Goal: Information Seeking & Learning: Learn about a topic

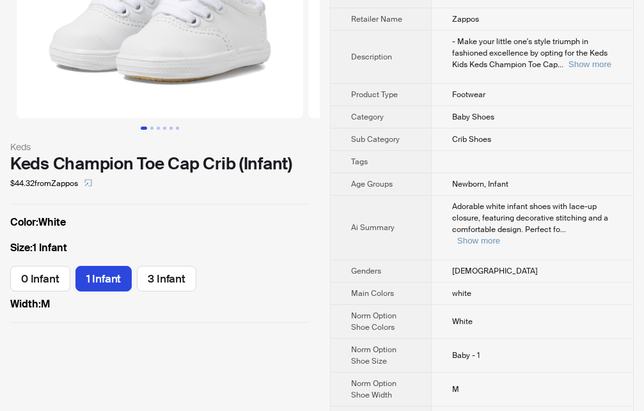
scroll to position [130, 0]
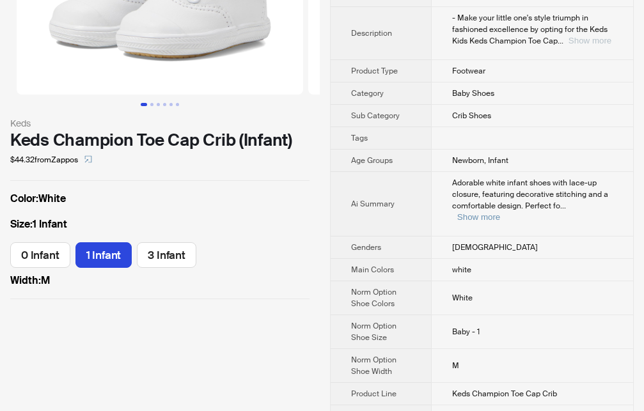
click at [590, 39] on button "Show more" at bounding box center [589, 41] width 43 height 10
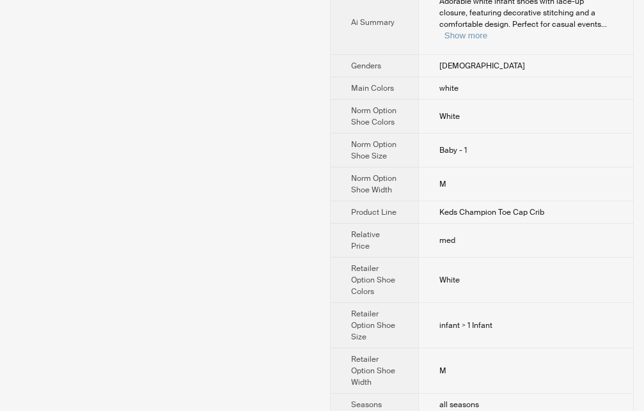
scroll to position [522, 0]
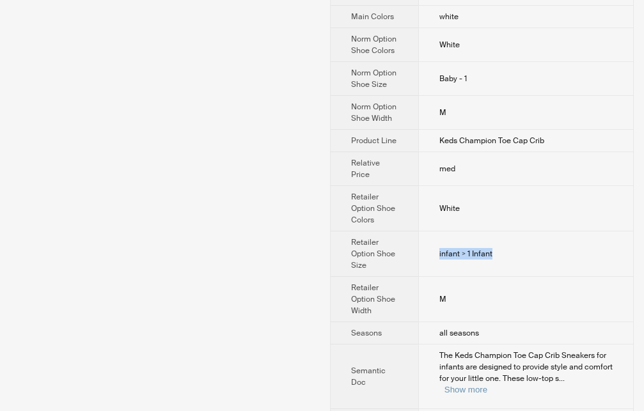
drag, startPoint x: 432, startPoint y: 221, endPoint x: 557, endPoint y: 226, distance: 126.0
click at [557, 231] on td "infant > 1 Infant" at bounding box center [525, 253] width 215 height 45
click at [511, 277] on td "M" at bounding box center [525, 299] width 215 height 45
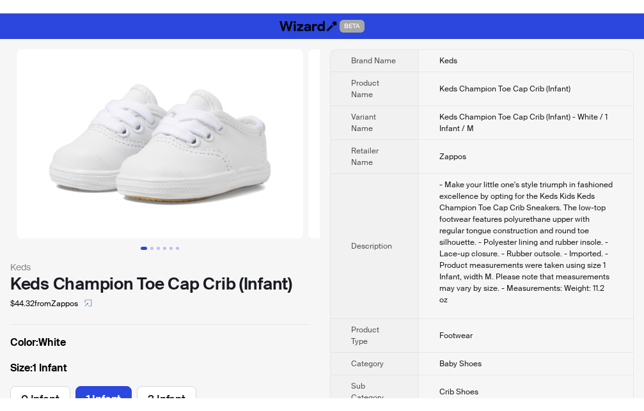
scroll to position [662, 0]
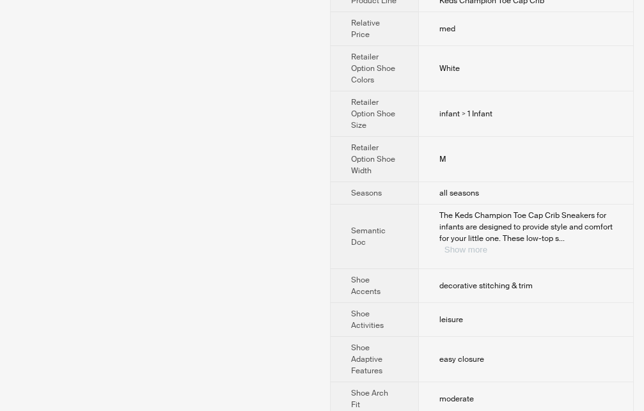
click at [487, 245] on button "Show more" at bounding box center [465, 250] width 43 height 10
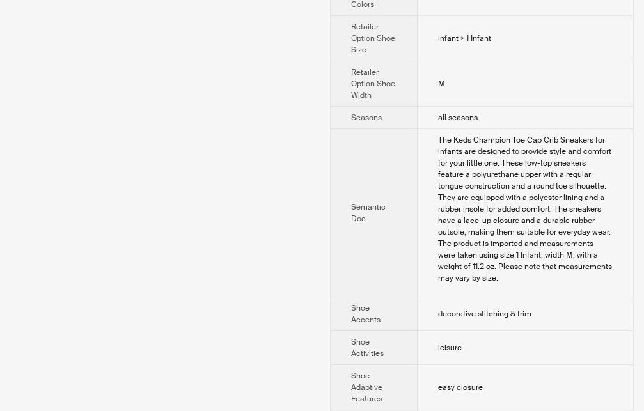
scroll to position [792, 0]
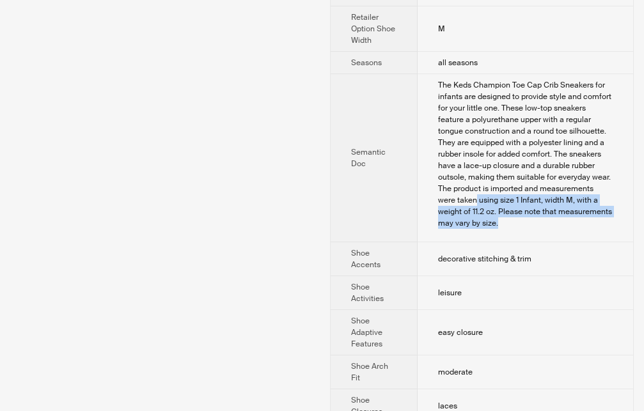
drag, startPoint x: 457, startPoint y: 209, endPoint x: 494, endPoint y: 234, distance: 44.7
click at [494, 229] on div "The Keds Champion Toe Cap Crib Sneakers for infants are designed to provide sty…" at bounding box center [525, 154] width 175 height 150
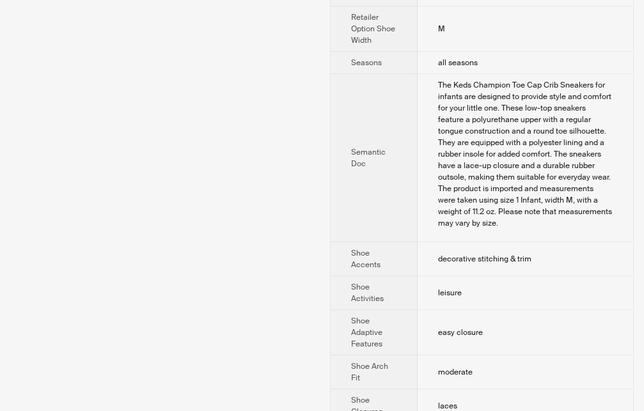
click at [528, 229] on div "The Keds Champion Toe Cap Crib Sneakers for infants are designed to provide sty…" at bounding box center [525, 154] width 175 height 150
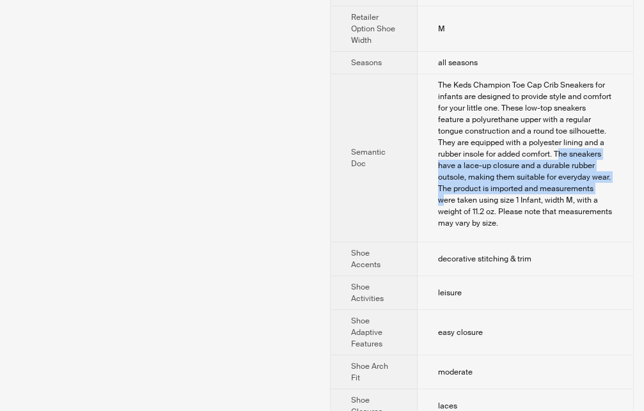
drag, startPoint x: 557, startPoint y: 175, endPoint x: 582, endPoint y: 202, distance: 37.5
click at [582, 202] on div "The Keds Champion Toe Cap Crib Sneakers for infants are designed to provide sty…" at bounding box center [525, 154] width 175 height 150
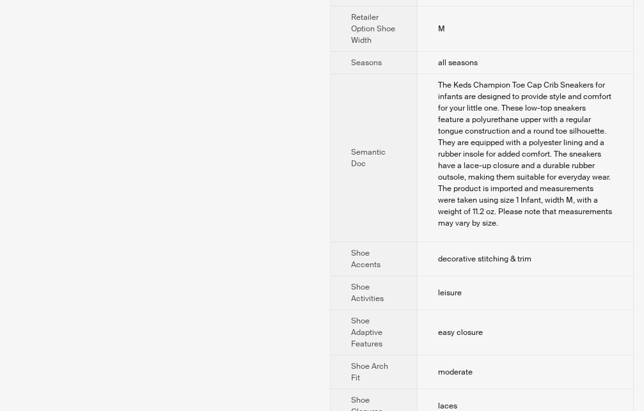
click at [485, 214] on div "The Keds Champion Toe Cap Crib Sneakers for infants are designed to provide sty…" at bounding box center [525, 154] width 175 height 150
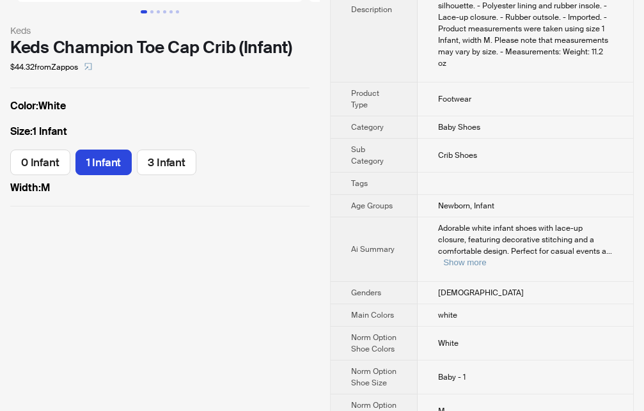
scroll to position [165, 0]
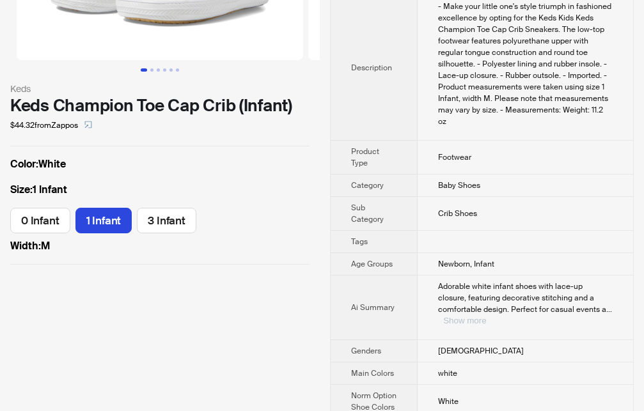
click at [486, 316] on button "Show more" at bounding box center [464, 321] width 43 height 10
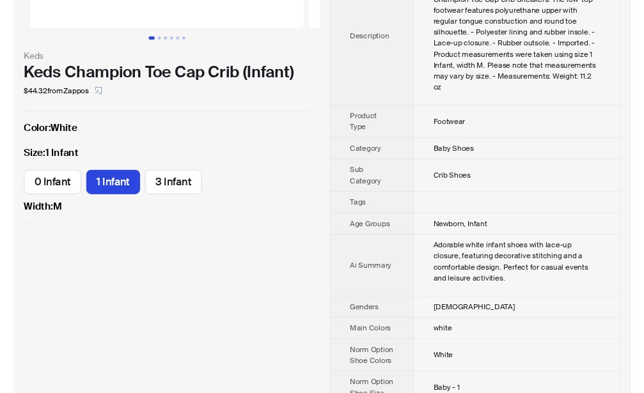
scroll to position [196, 0]
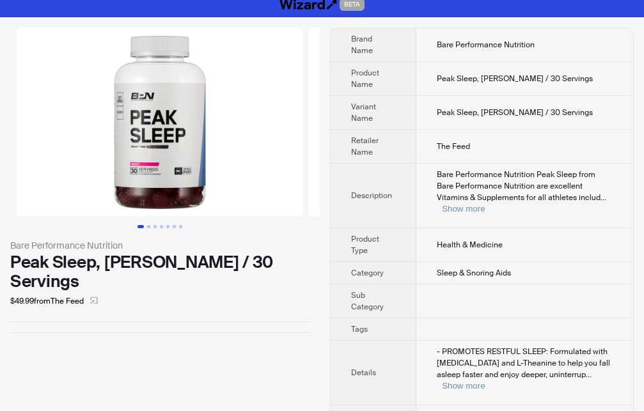
scroll to position [12, 0]
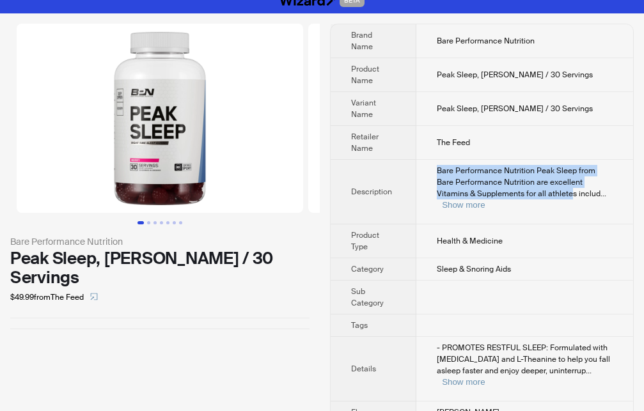
drag, startPoint x: 426, startPoint y: 166, endPoint x: 497, endPoint y: 218, distance: 88.7
click at [528, 195] on td "Bare Performance Nutrition Peak Sleep from Bare Performance Nutrition are excel…" at bounding box center [524, 192] width 217 height 65
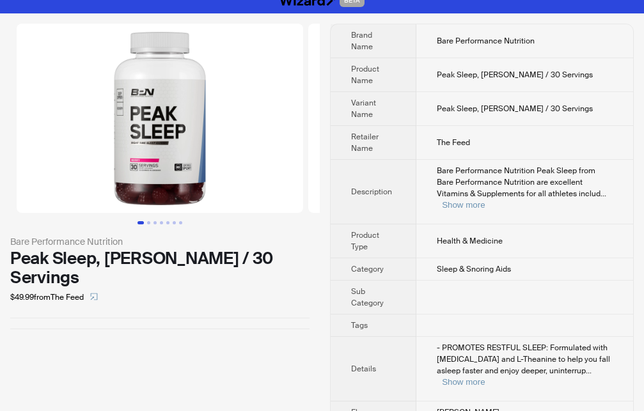
click at [226, 348] on div "Bare Performance Nutrition Peak Sleep, Berry / 30 Servings $49.99 from The Feed" at bounding box center [160, 223] width 320 height 421
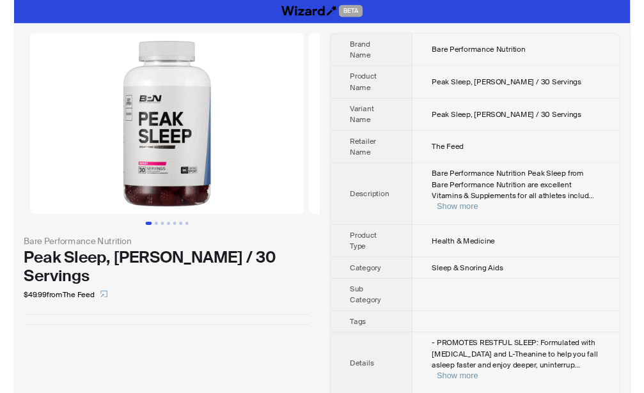
scroll to position [0, 0]
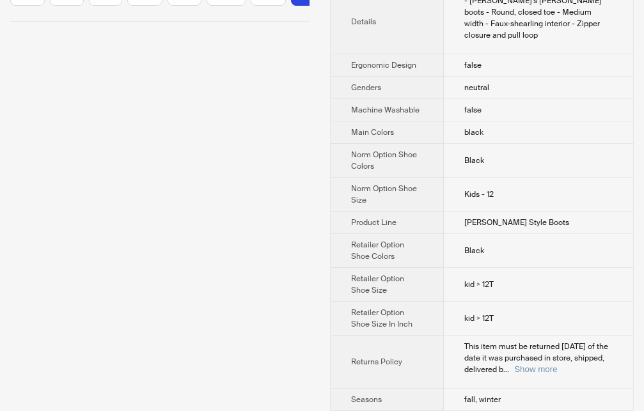
scroll to position [587, 0]
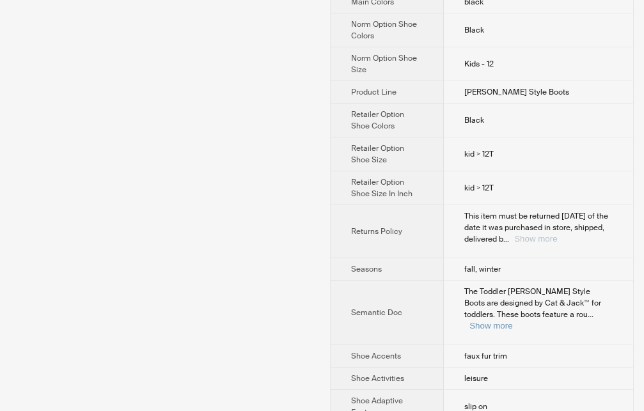
click at [557, 234] on button "Show more" at bounding box center [535, 239] width 43 height 10
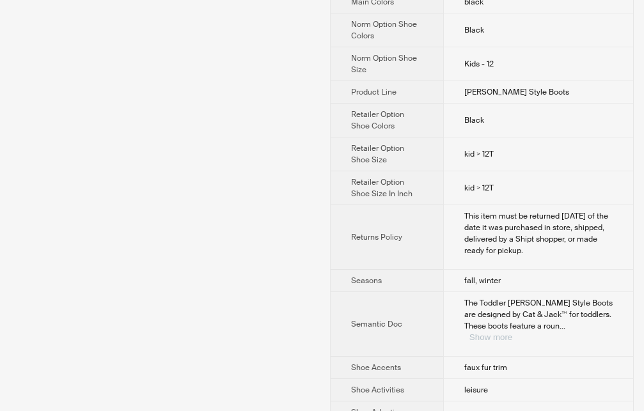
click at [512, 332] on button "Show more" at bounding box center [490, 337] width 43 height 10
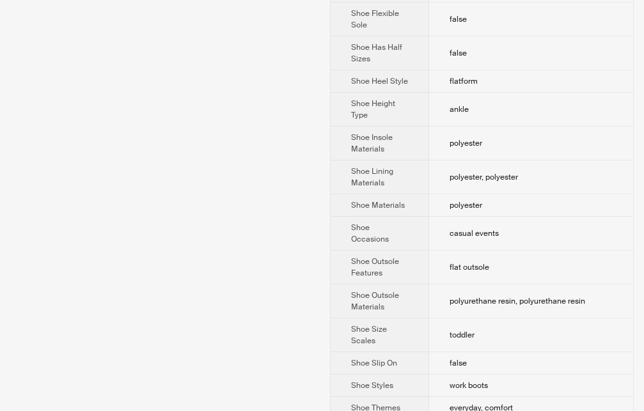
scroll to position [1515, 0]
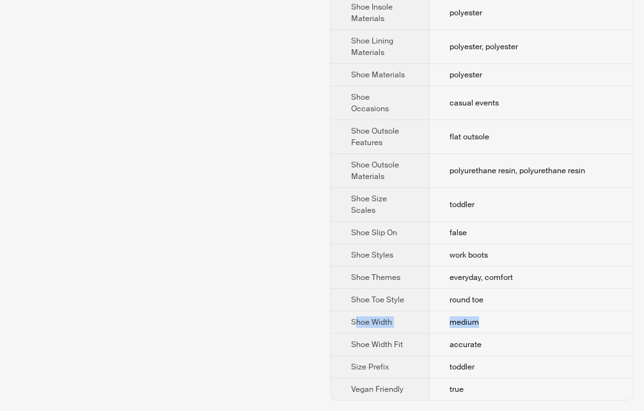
drag, startPoint x: 355, startPoint y: 324, endPoint x: 527, endPoint y: 324, distance: 172.0
click at [527, 324] on tr "Shoe Width medium" at bounding box center [482, 322] width 302 height 22
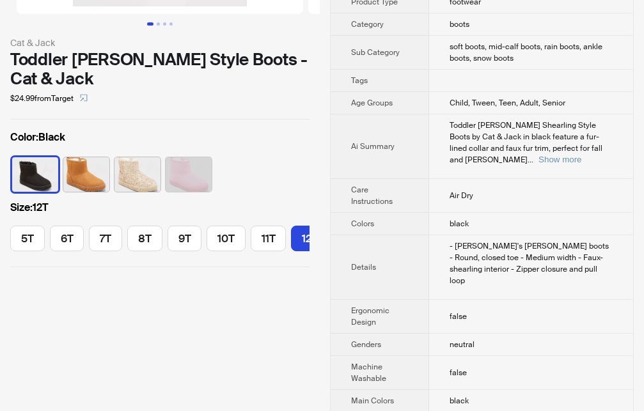
scroll to position [0, 0]
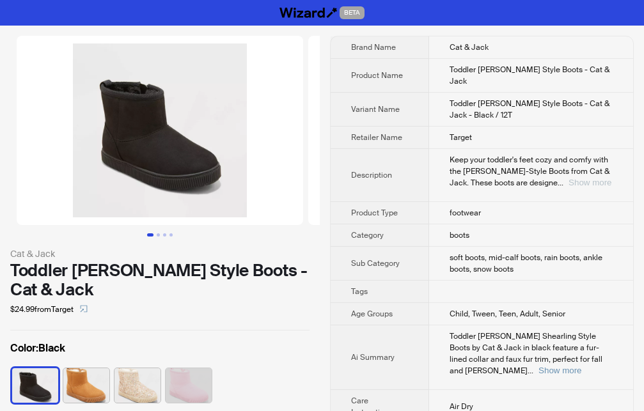
click at [588, 182] on button "Show more" at bounding box center [589, 183] width 43 height 10
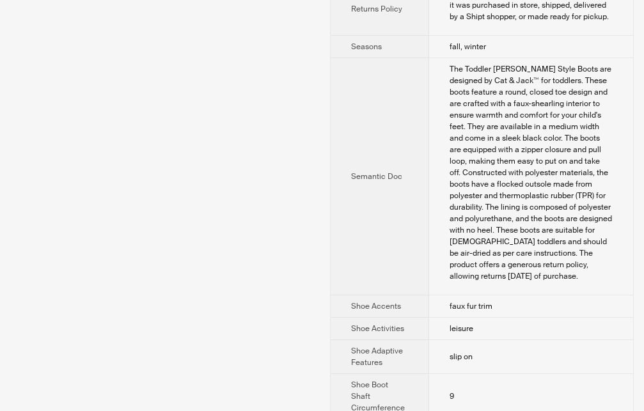
scroll to position [522, 0]
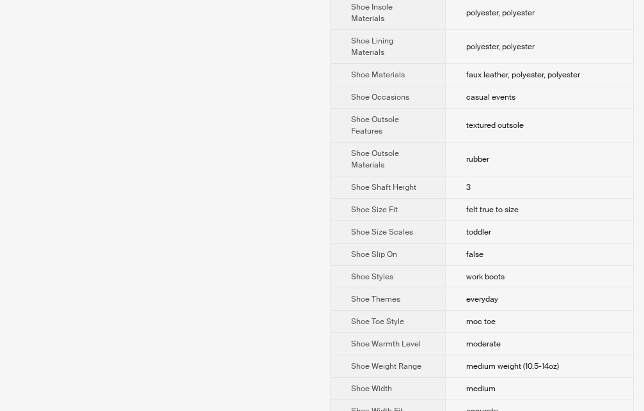
scroll to position [1304, 0]
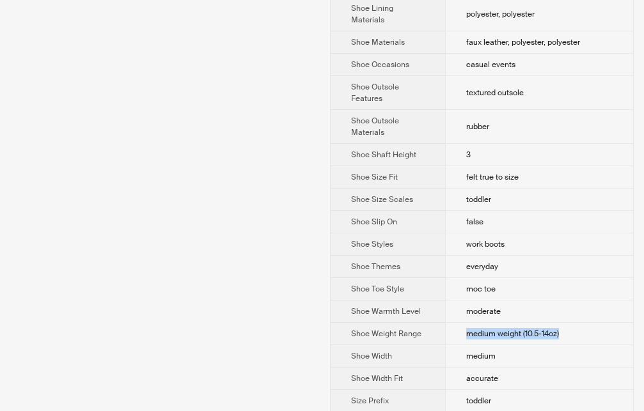
drag, startPoint x: 465, startPoint y: 296, endPoint x: 569, endPoint y: 295, distance: 104.2
click at [569, 323] on td "medium weight (10.5-14oz)" at bounding box center [539, 334] width 188 height 22
click at [586, 323] on td "medium weight (10.5-14oz)" at bounding box center [539, 334] width 188 height 22
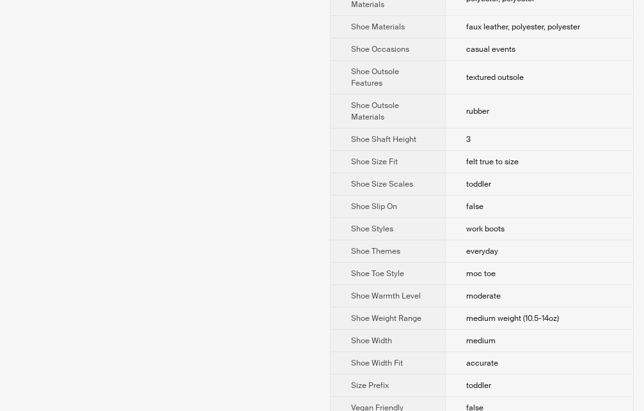
scroll to position [1326, 0]
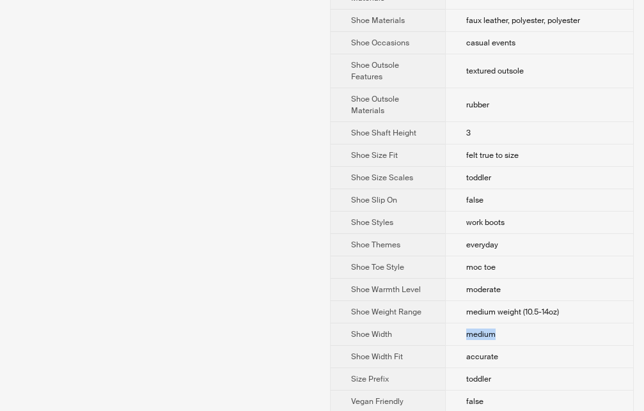
drag, startPoint x: 429, startPoint y: 299, endPoint x: 520, endPoint y: 297, distance: 91.4
click at [520, 323] on tr "Shoe Width medium" at bounding box center [482, 334] width 302 height 22
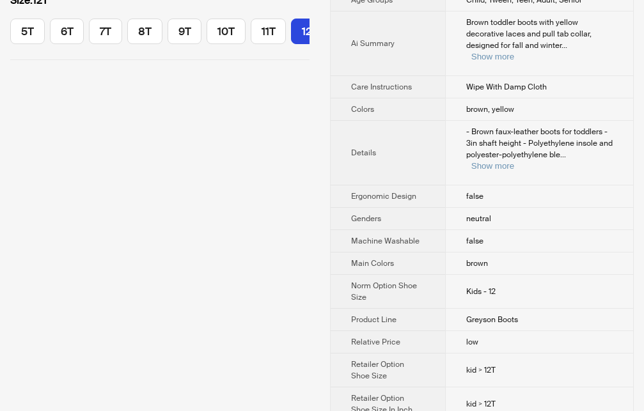
scroll to position [87, 0]
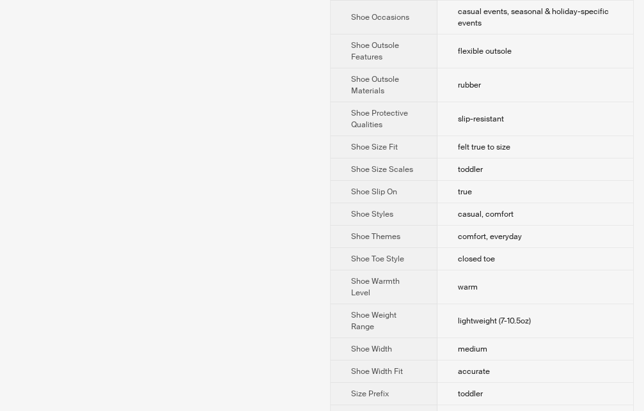
scroll to position [1445, 0]
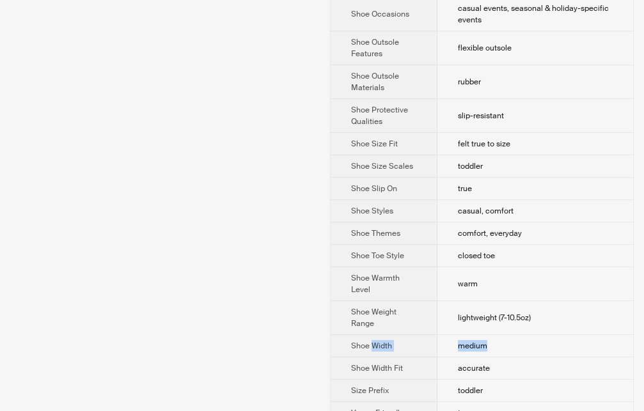
drag, startPoint x: 372, startPoint y: 302, endPoint x: 502, endPoint y: 304, distance: 129.8
click at [504, 335] on tr "Shoe Width medium" at bounding box center [482, 346] width 302 height 22
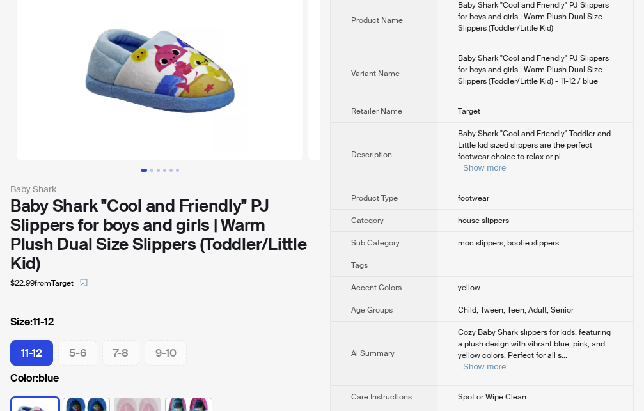
scroll to position [65, 0]
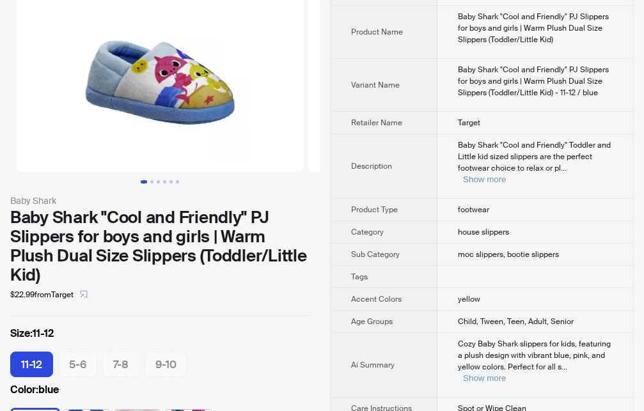
scroll to position [75, 0]
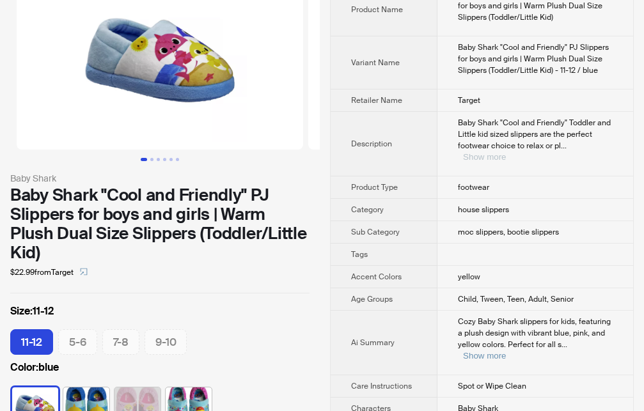
click at [506, 152] on button "Show more" at bounding box center [484, 157] width 43 height 10
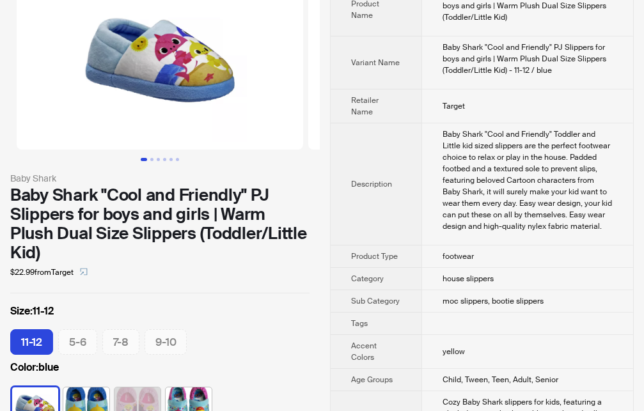
scroll to position [271, 0]
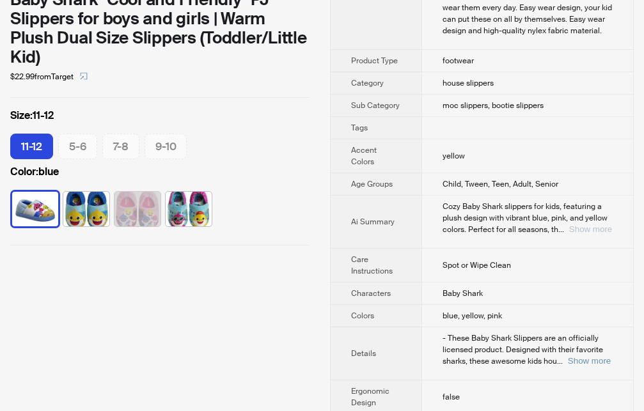
click at [586, 227] on button "Show more" at bounding box center [590, 229] width 43 height 10
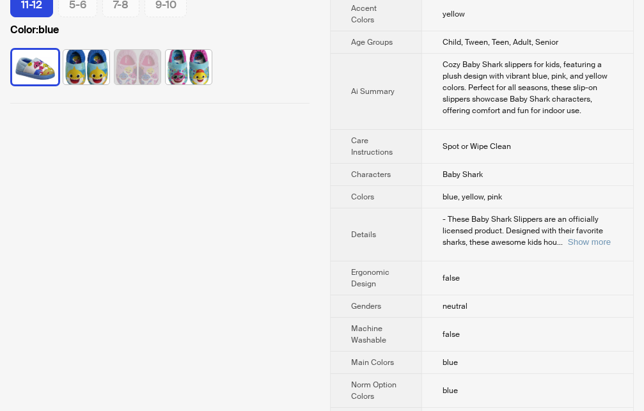
scroll to position [597, 0]
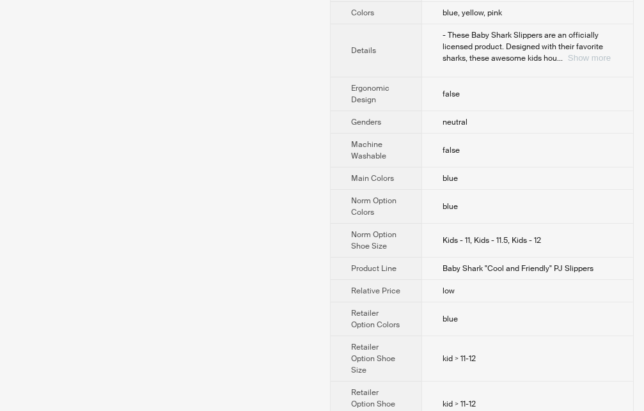
click at [591, 56] on button "Show more" at bounding box center [589, 58] width 43 height 10
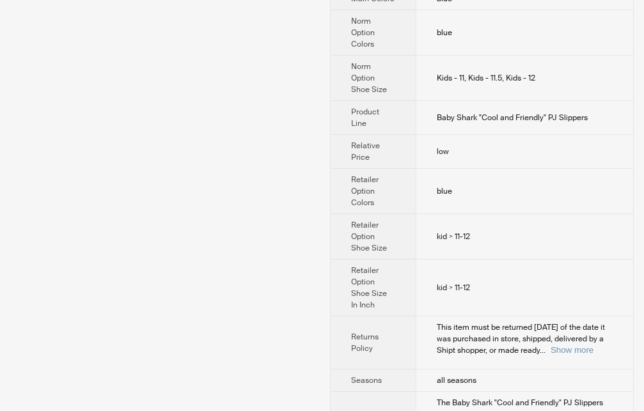
scroll to position [1057, 0]
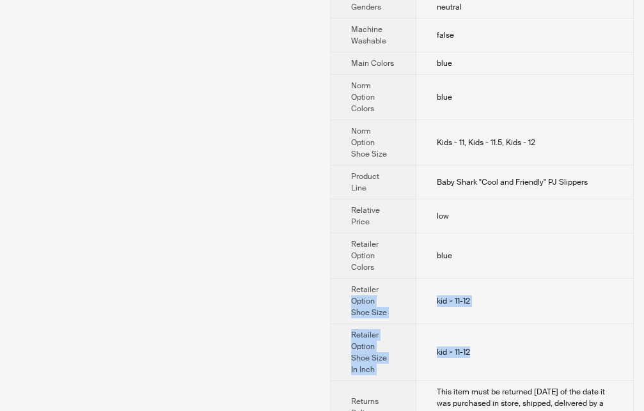
drag, startPoint x: 475, startPoint y: 347, endPoint x: 396, endPoint y: 291, distance: 97.2
click at [396, 291] on tbody "Brand Name Baby Shark Product Name Baby Shark "Cool and Friendly" PJ Slippers f…" at bounding box center [482, 320] width 302 height 2683
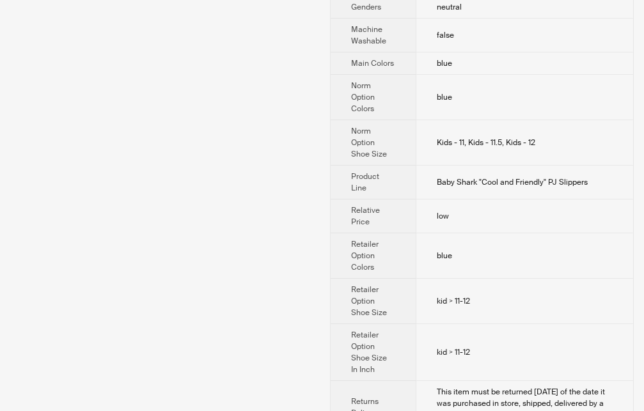
click at [318, 315] on div "Baby Shark Baby Shark "Cool and Friendly" PJ Slippers for boys and girls | Warm…" at bounding box center [160, 320] width 320 height 2705
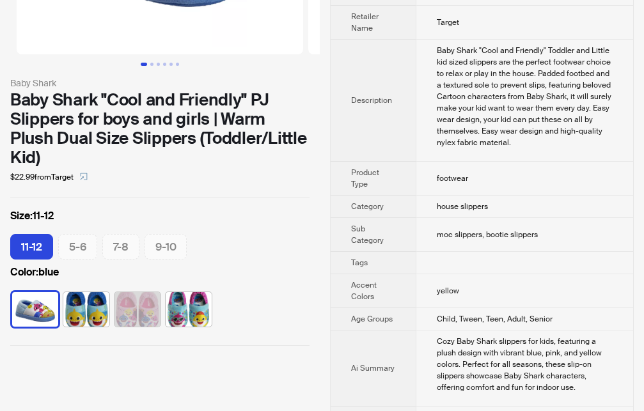
scroll to position [144, 0]
